Goal: Obtain resource: Obtain resource

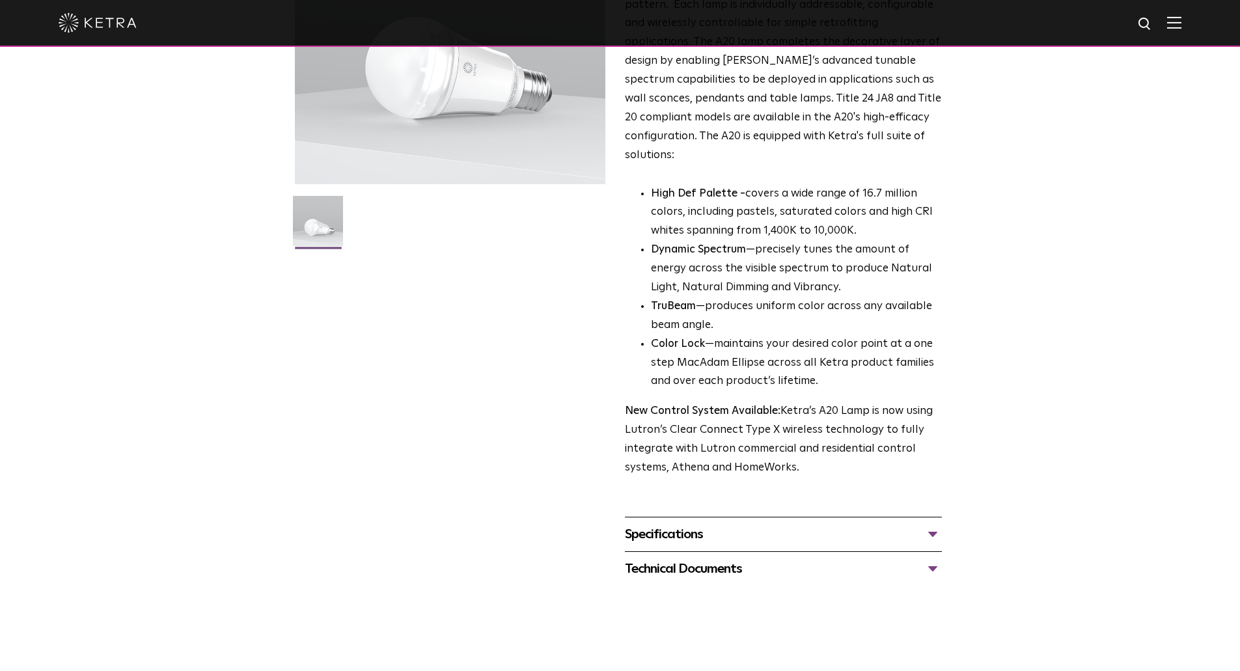
scroll to position [456, 0]
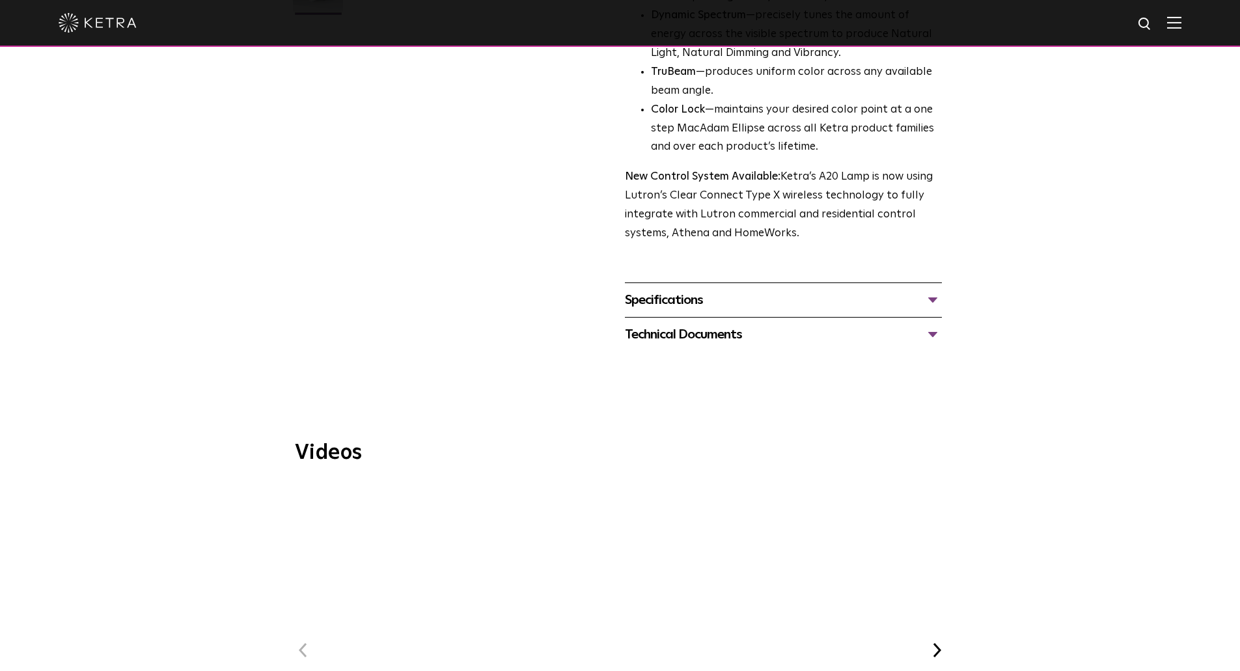
click at [720, 290] on div "Specifications" at bounding box center [783, 300] width 317 height 21
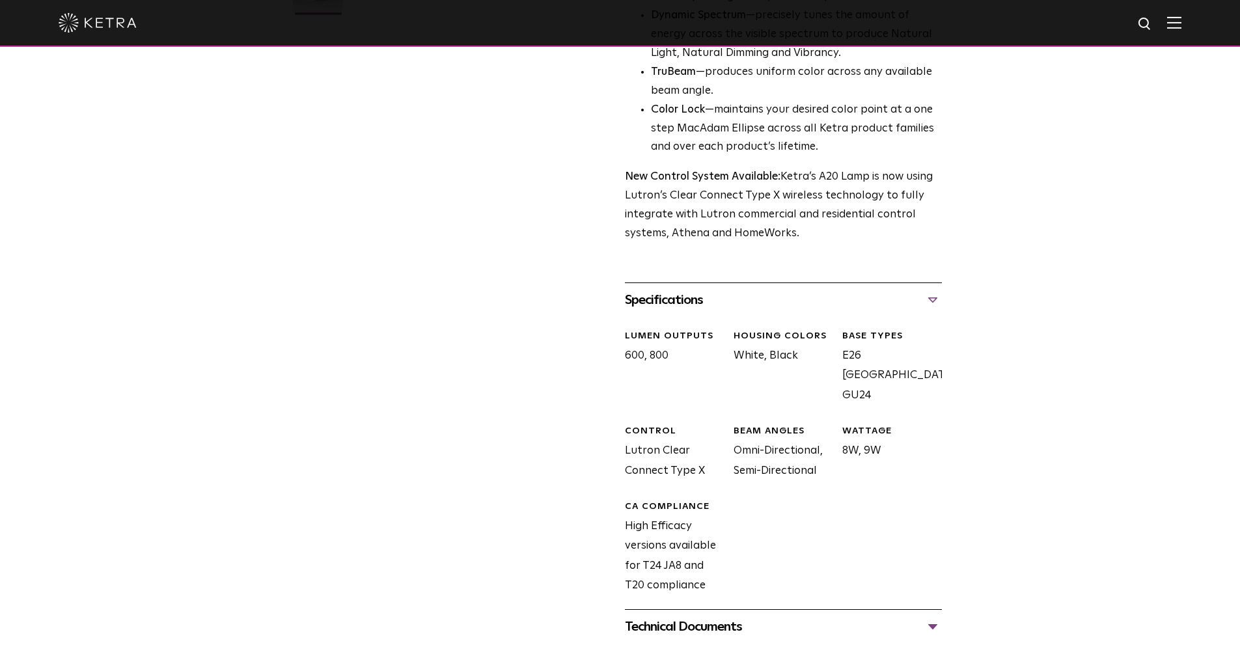
click at [726, 618] on div "Technical Documents" at bounding box center [783, 626] width 317 height 21
click at [725, 618] on div "Technical Documents" at bounding box center [783, 626] width 317 height 21
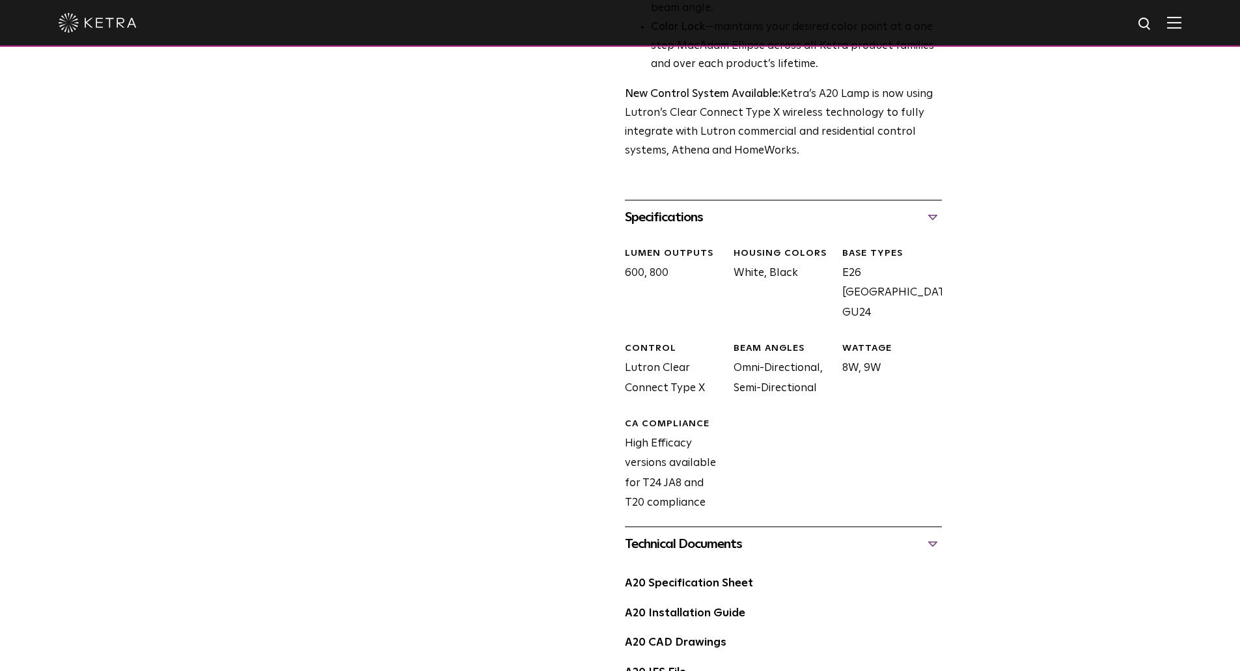
scroll to position [716, 0]
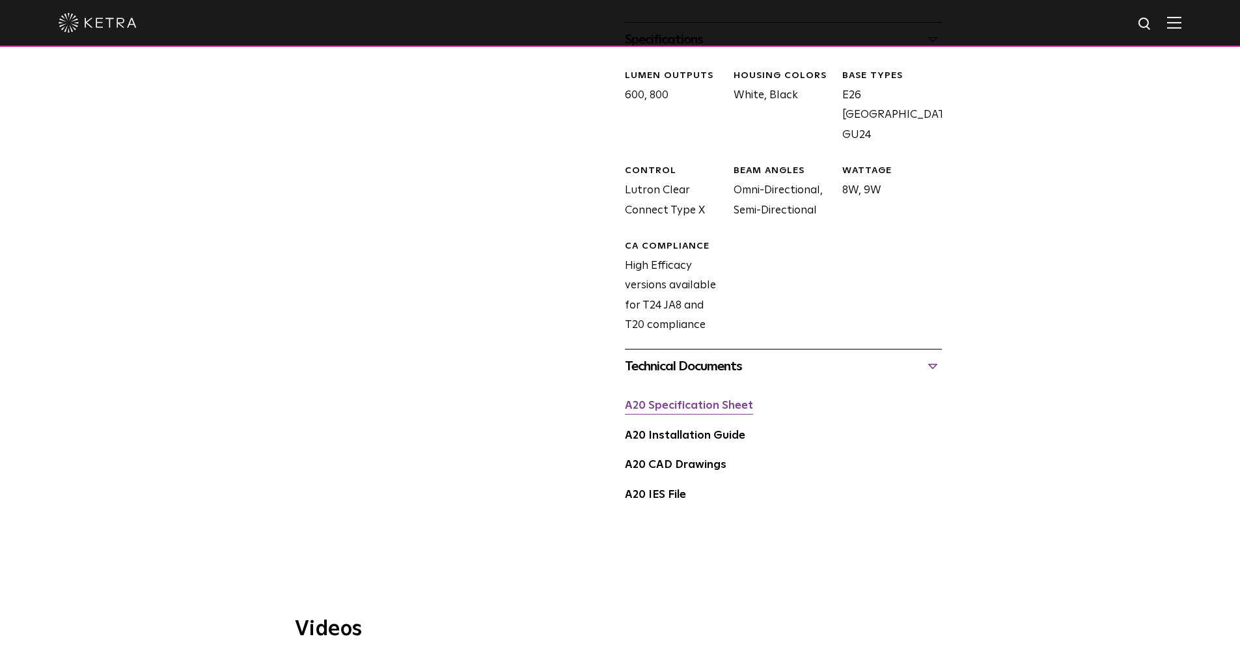
click at [657, 400] on link "A20 Specification Sheet" at bounding box center [689, 405] width 128 height 11
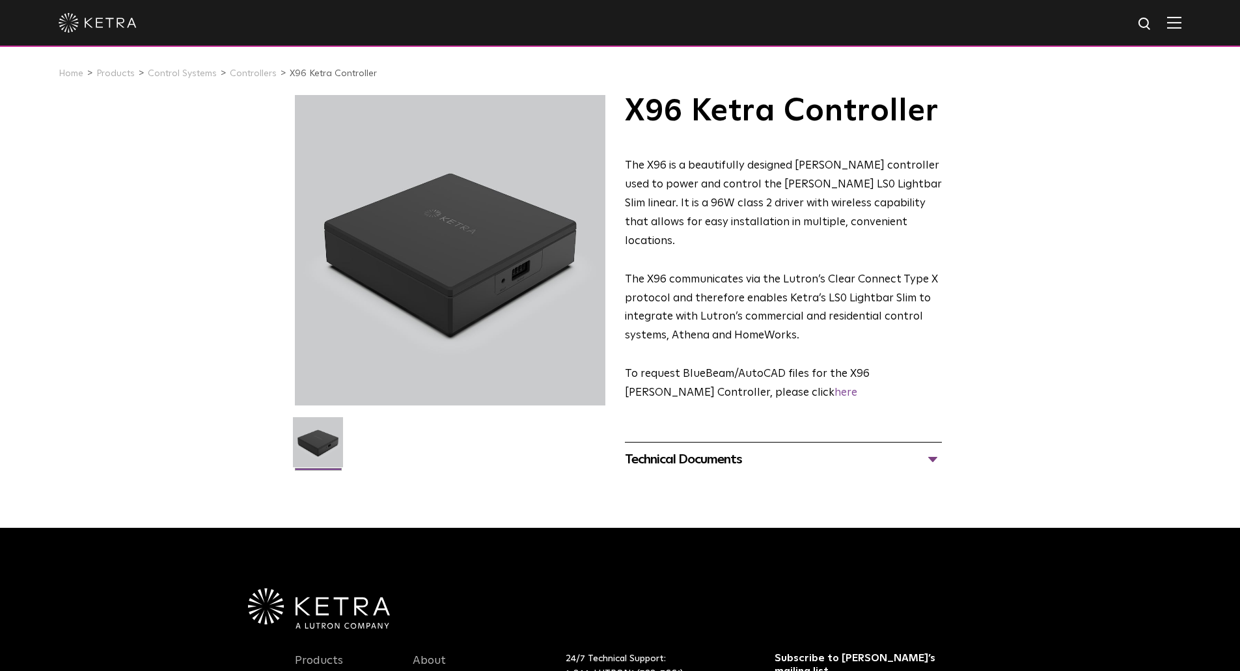
click at [640, 449] on div "Technical Documents" at bounding box center [783, 459] width 317 height 21
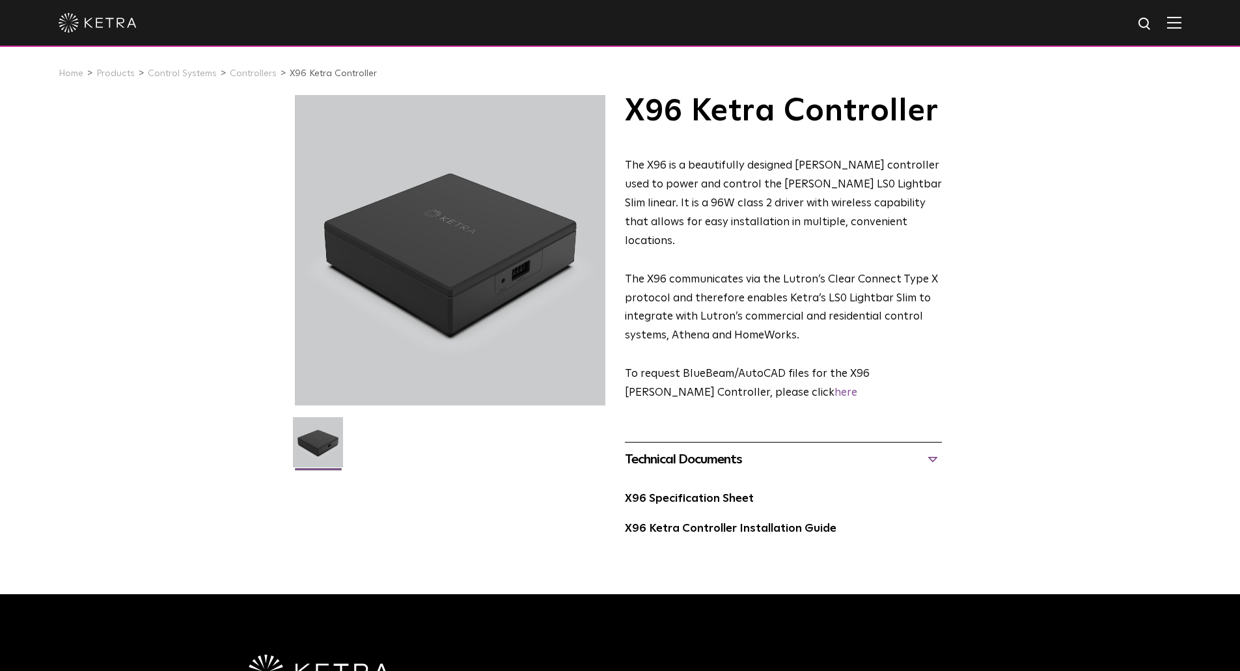
click at [649, 491] on div "X96 Specification Sheet" at bounding box center [783, 504] width 317 height 30
click at [649, 493] on link "X96 Specification Sheet" at bounding box center [689, 498] width 129 height 11
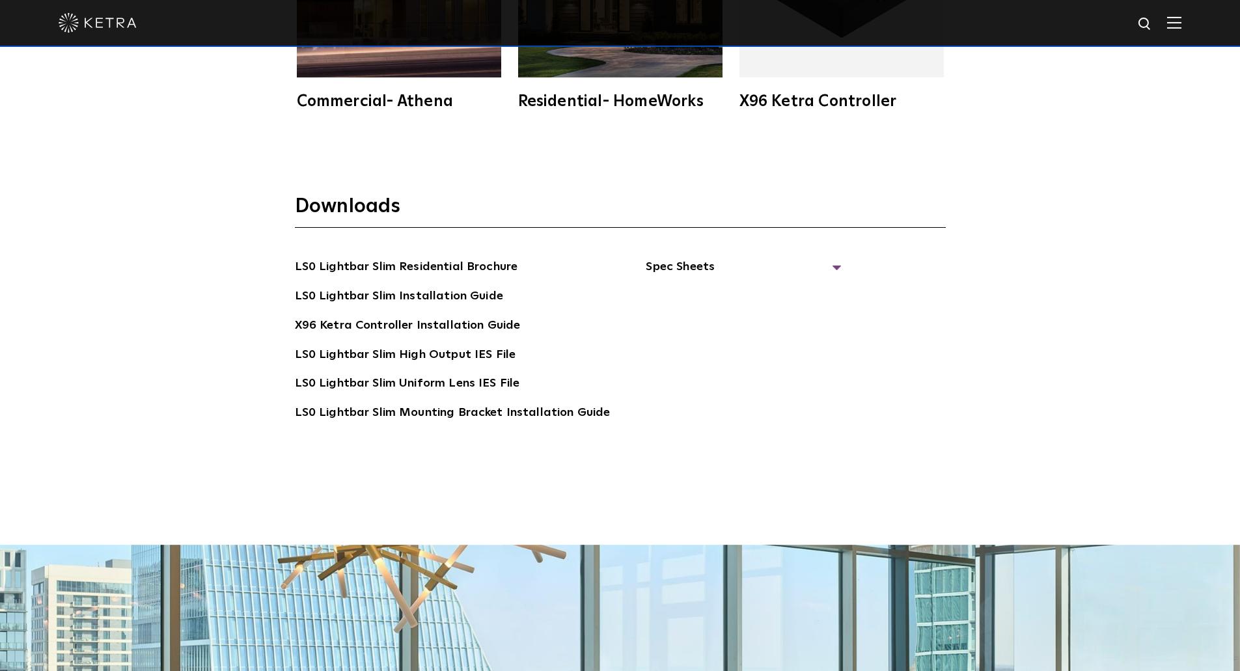
scroll to position [2733, 0]
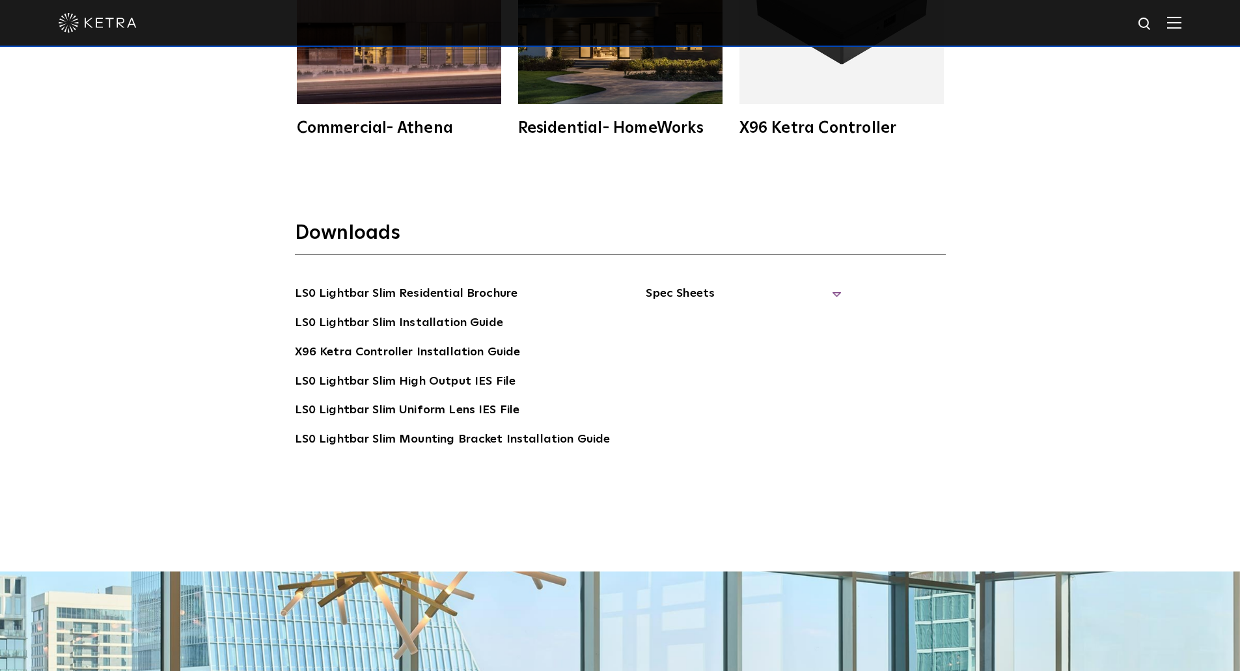
click at [662, 284] on span "Spec Sheets" at bounding box center [743, 298] width 195 height 29
click at [664, 290] on span "Spec Sheets" at bounding box center [743, 298] width 195 height 29
click at [670, 293] on span "Spec Sheets" at bounding box center [743, 298] width 195 height 29
click at [679, 323] on link "LS0 Lightbar Slim Spec Sheet" at bounding box center [745, 323] width 167 height 21
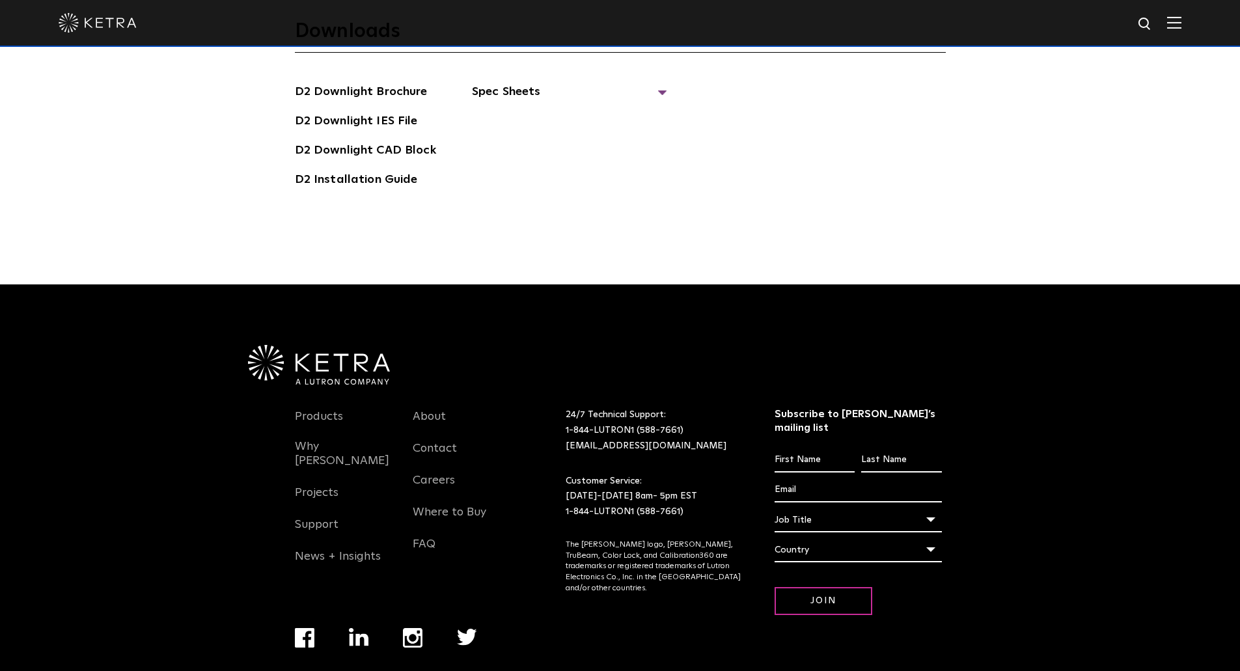
scroll to position [3644, 0]
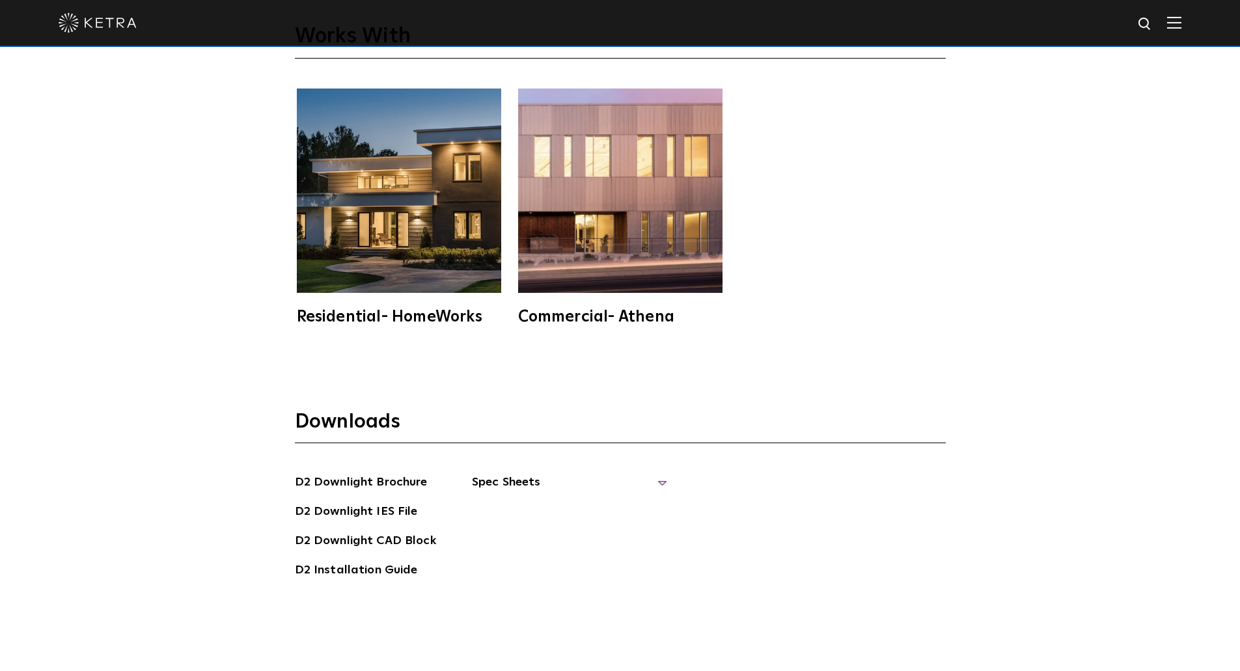
click at [498, 476] on span "Spec Sheets" at bounding box center [569, 487] width 195 height 29
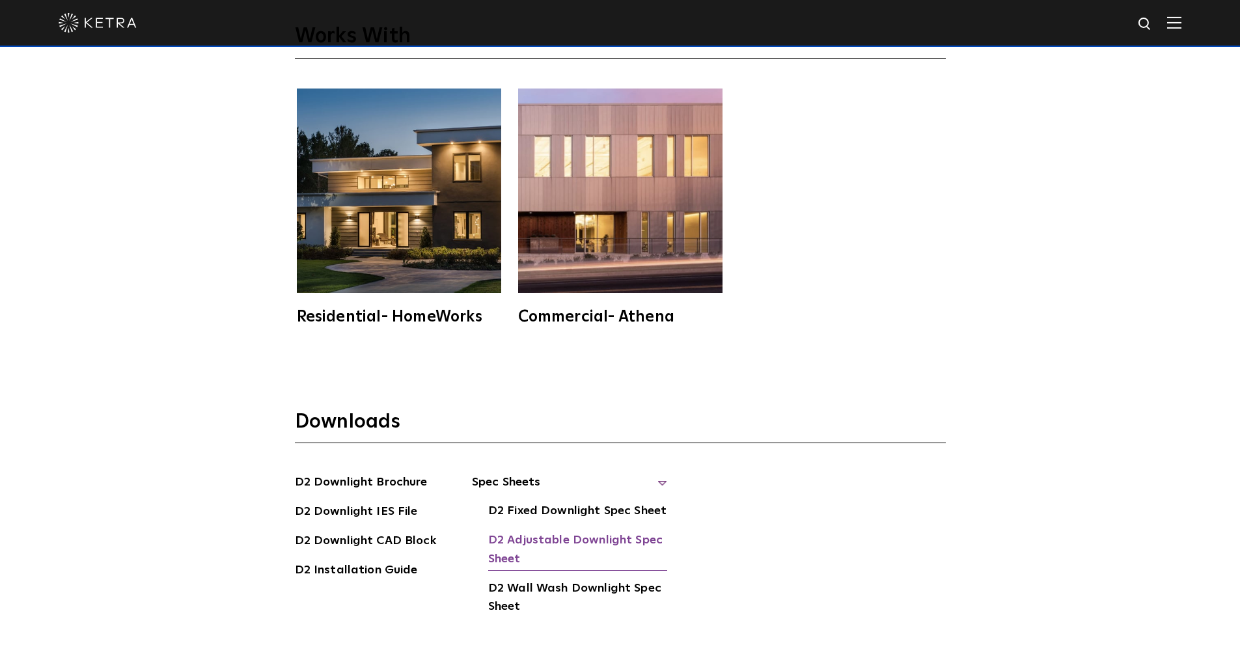
click at [566, 538] on link "D2 Adjustable Downlight Spec Sheet" at bounding box center [577, 551] width 179 height 40
